Goal: Find specific page/section: Find specific page/section

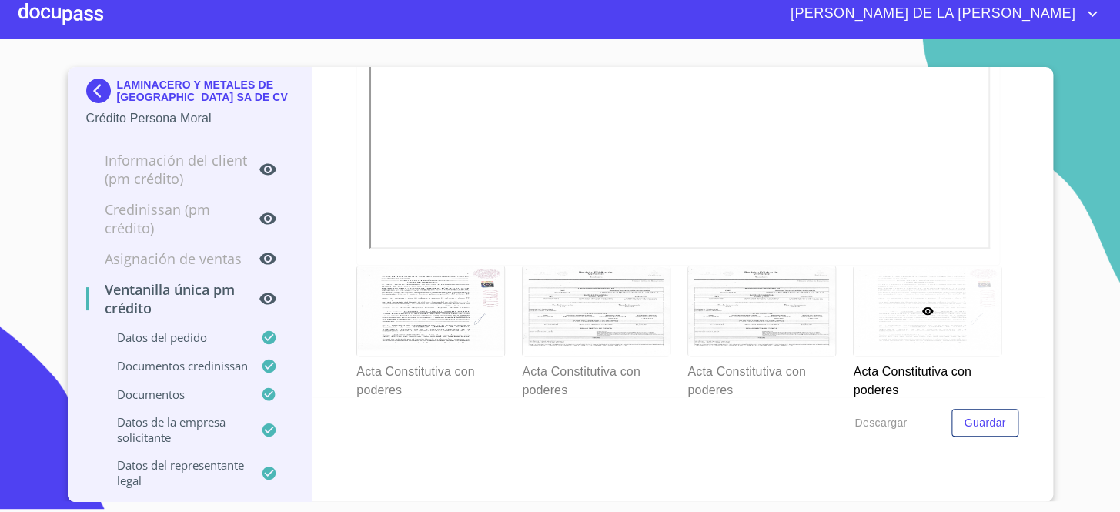
click at [93, 84] on img at bounding box center [101, 90] width 31 height 25
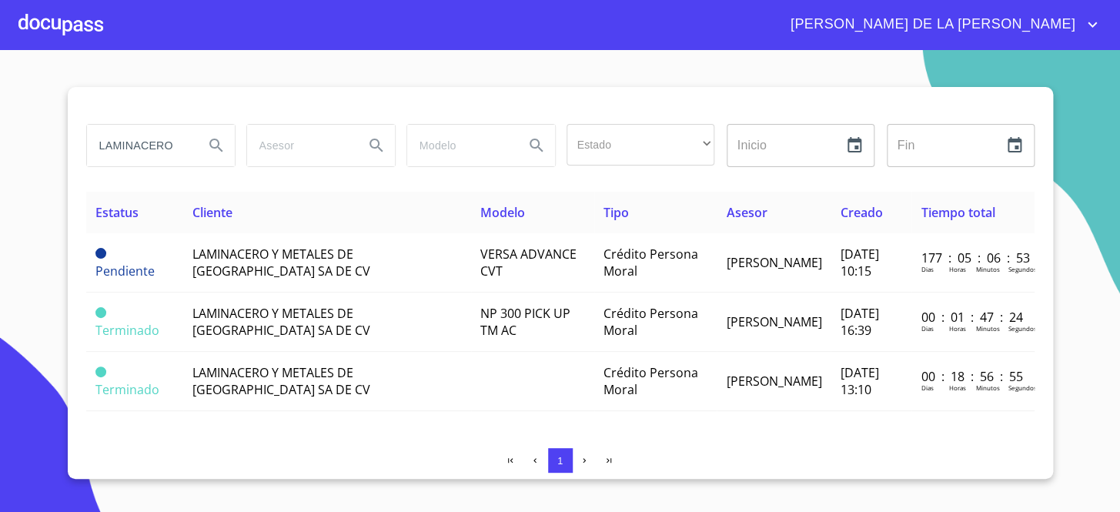
click at [164, 146] on input "LAMINACERO" at bounding box center [139, 146] width 105 height 42
type input "jimar con"
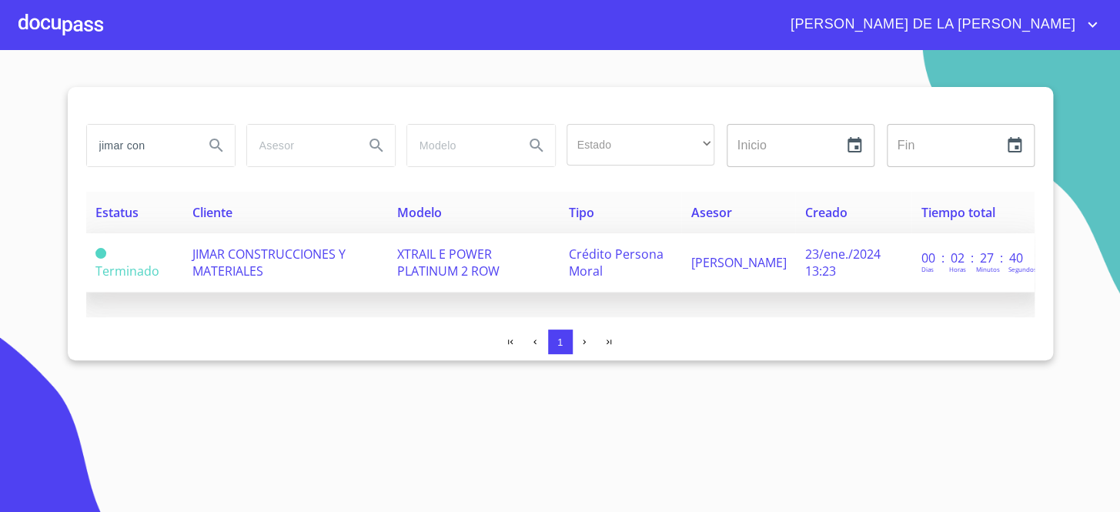
click at [235, 262] on span "JIMAR CONSTRUCCIONES Y MATERIALES" at bounding box center [268, 262] width 153 height 34
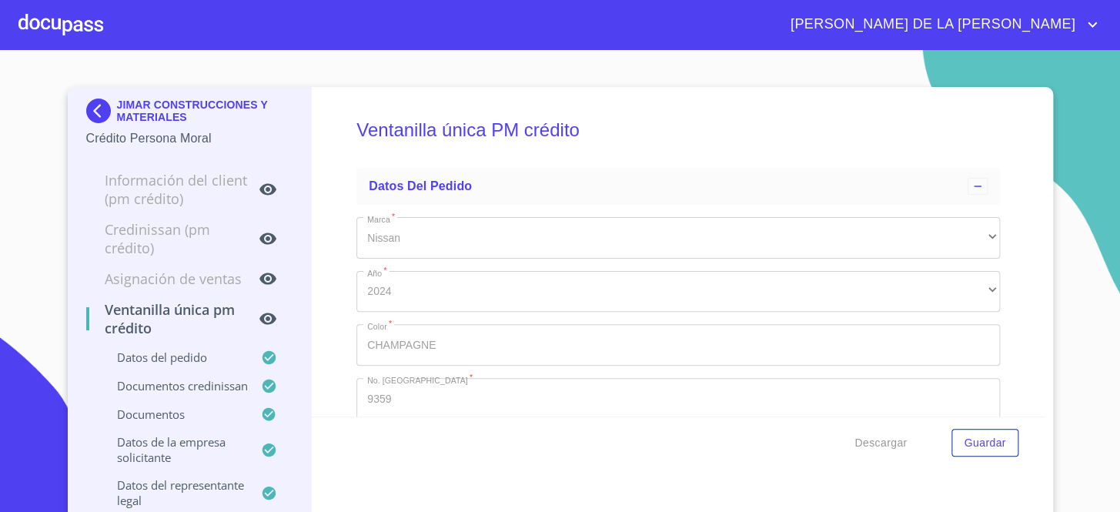
drag, startPoint x: 249, startPoint y: 261, endPoint x: 343, endPoint y: 295, distance: 99.8
click at [343, 295] on div "Ventanilla única PM crédito Datos del pedido Marca   * Nissan ​ Año   * 2024 ​ …" at bounding box center [678, 251] width 733 height 329
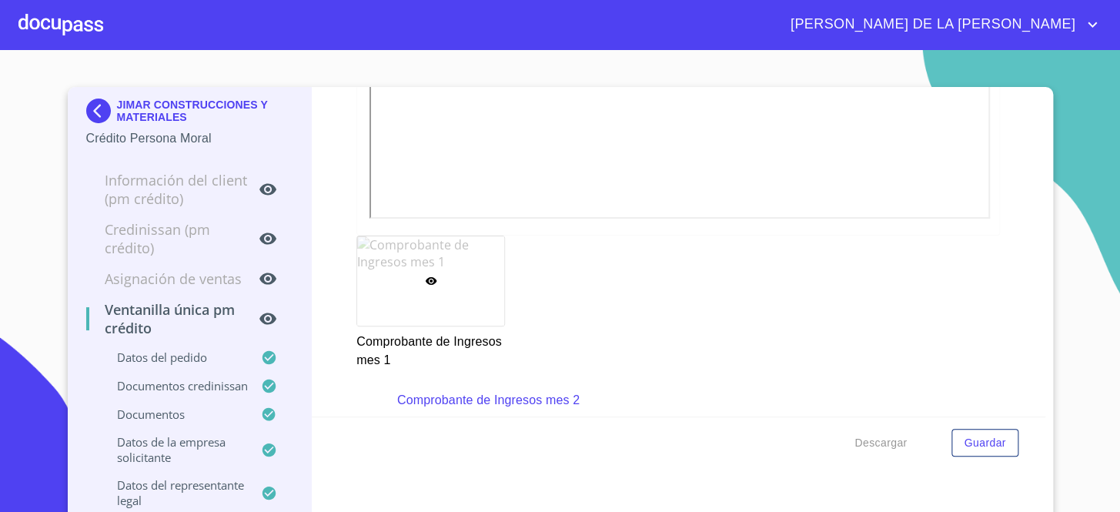
drag, startPoint x: 343, startPoint y: 318, endPoint x: 330, endPoint y: 333, distance: 20.2
click at [330, 333] on div "Ventanilla única PM crédito Datos del pedido Marca   * Nissan ​ Año   * 2024 ​ …" at bounding box center [678, 251] width 733 height 329
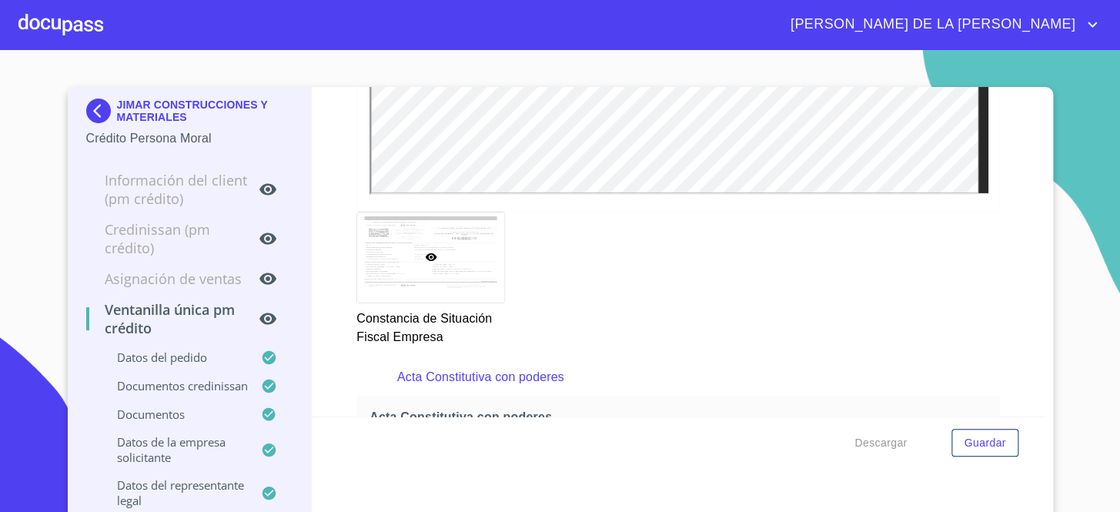
scroll to position [4617, 0]
click at [105, 112] on img at bounding box center [101, 110] width 31 height 25
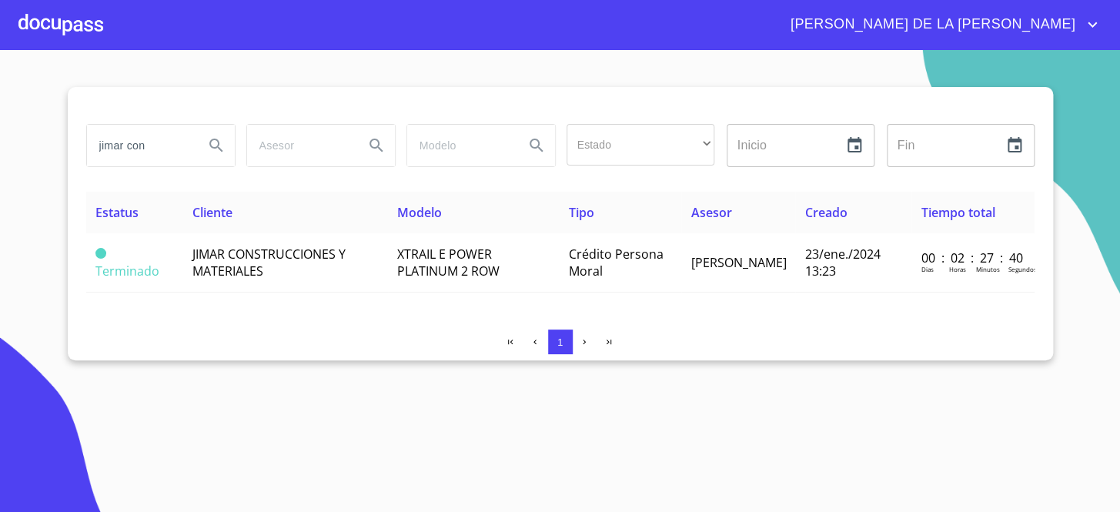
drag, startPoint x: 178, startPoint y: 125, endPoint x: 170, endPoint y: 125, distance: 7.7
click at [174, 125] on input "jimar con" at bounding box center [139, 146] width 105 height 42
click at [169, 125] on input "jimar con" at bounding box center [139, 146] width 105 height 42
click at [162, 132] on input "jimar con" at bounding box center [139, 146] width 105 height 42
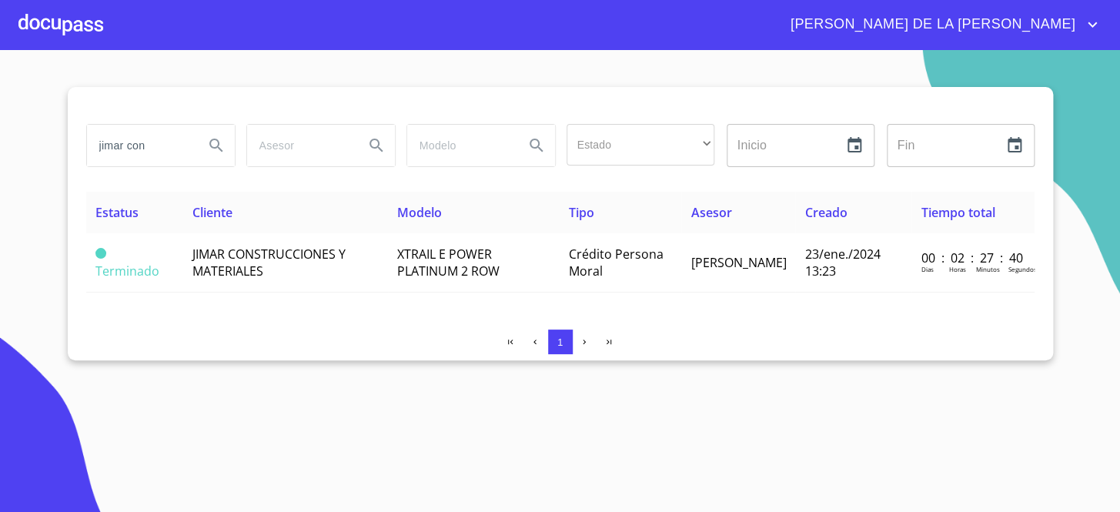
click at [162, 135] on input "jimar con" at bounding box center [139, 146] width 105 height 42
type input "unirenta"
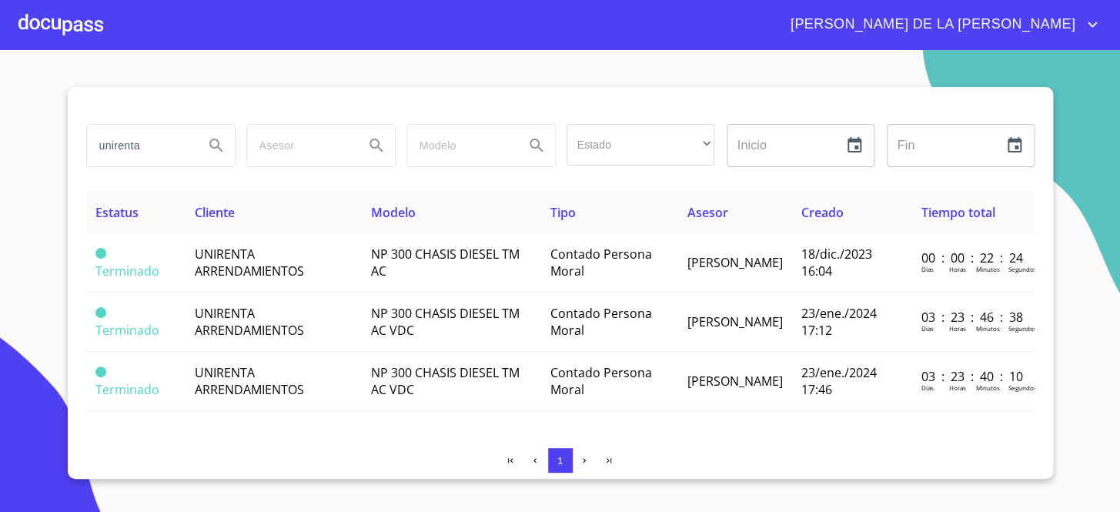
click at [13, 239] on section "unirenta Estado ​ ​ Inicio ​ Fin ​ Estatus Cliente Modelo Tipo Asesor Creado Ti…" at bounding box center [560, 281] width 1120 height 462
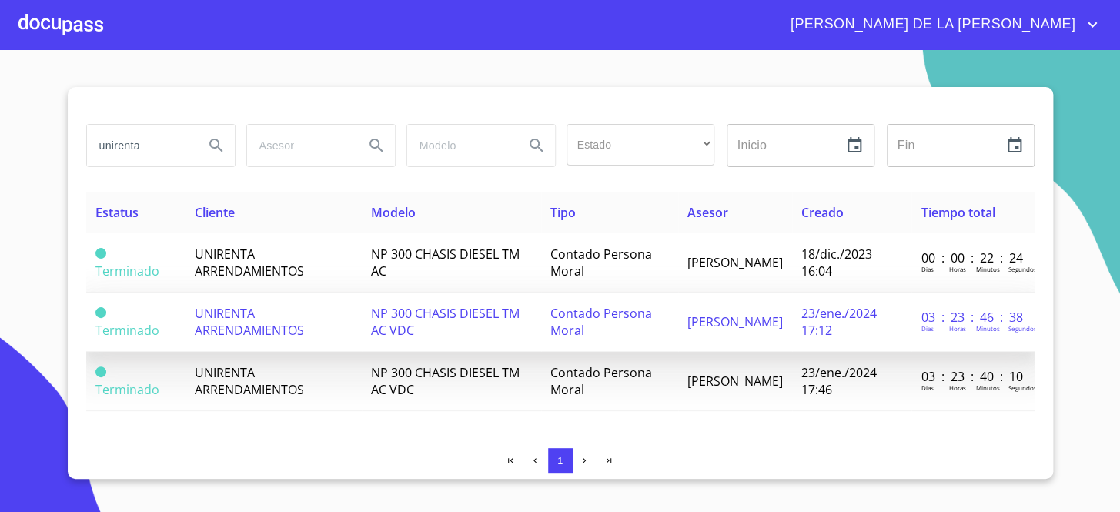
click at [332, 321] on td "UNIRENTA ARRENDAMIENTOS" at bounding box center [273, 321] width 176 height 59
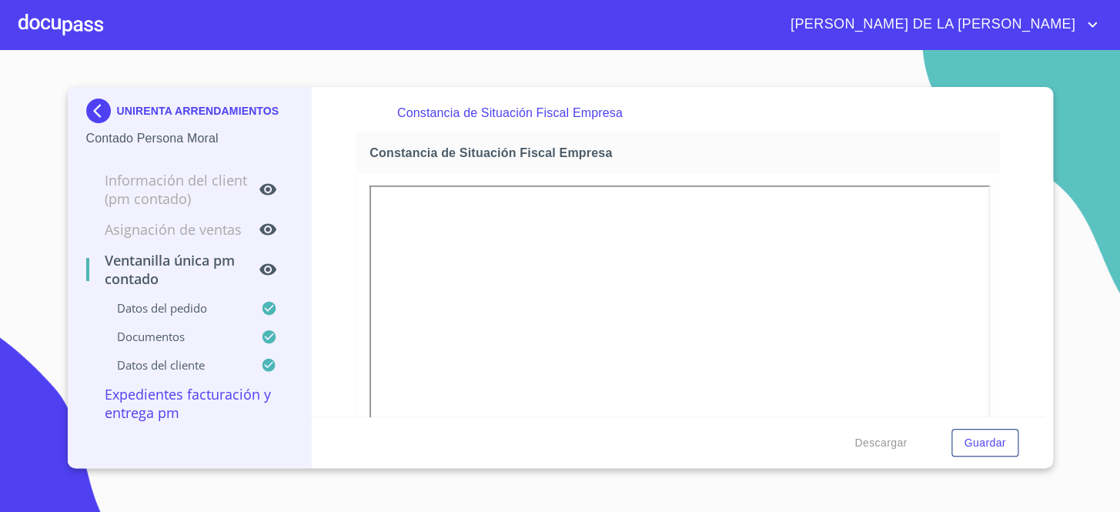
scroll to position [1888, 0]
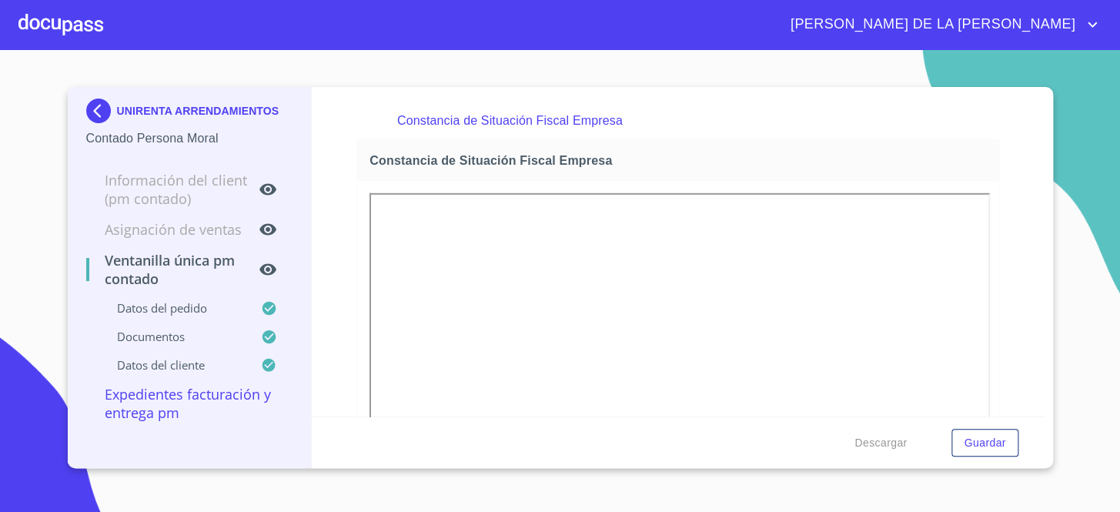
click at [80, 102] on div "UNIRENTA ARRENDAMIENTOS Contado Persona Moral Información del Client (PM contad…" at bounding box center [190, 277] width 245 height 381
click at [97, 109] on img at bounding box center [101, 110] width 31 height 25
